Goal: Task Accomplishment & Management: Use online tool/utility

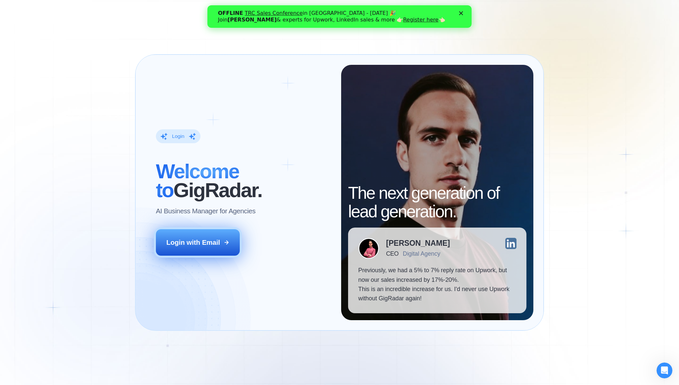
click at [210, 237] on button "Login with Email" at bounding box center [198, 242] width 84 height 26
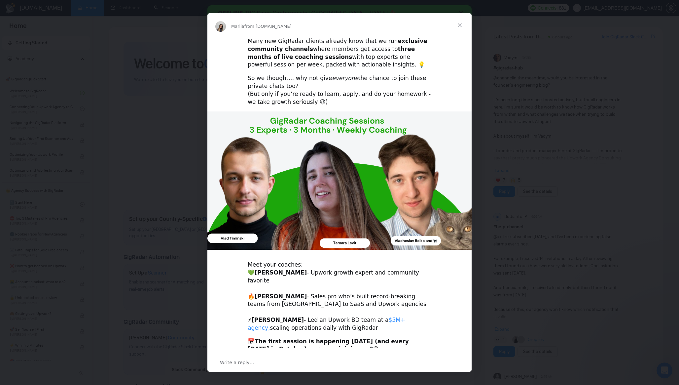
click at [396, 316] on link "$5M+ agency," at bounding box center [327, 323] width 158 height 15
click at [524, 166] on div "Intercom messenger" at bounding box center [339, 192] width 679 height 385
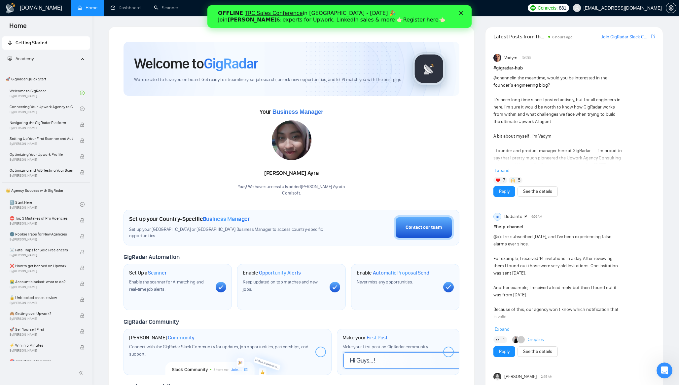
click at [462, 13] on polygon "Close" at bounding box center [461, 13] width 4 height 4
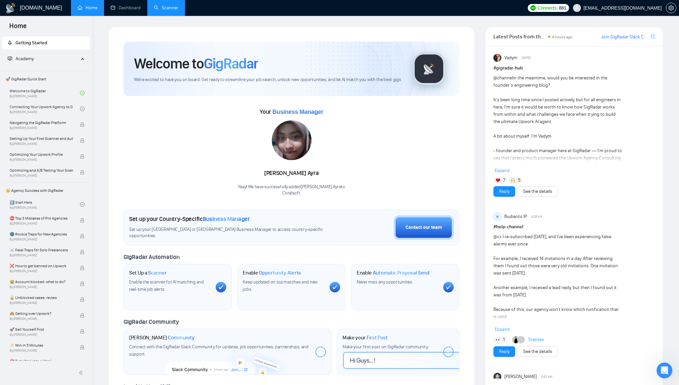
click at [170, 8] on link "Scanner" at bounding box center [166, 8] width 24 height 6
